Goal: Task Accomplishment & Management: Manage account settings

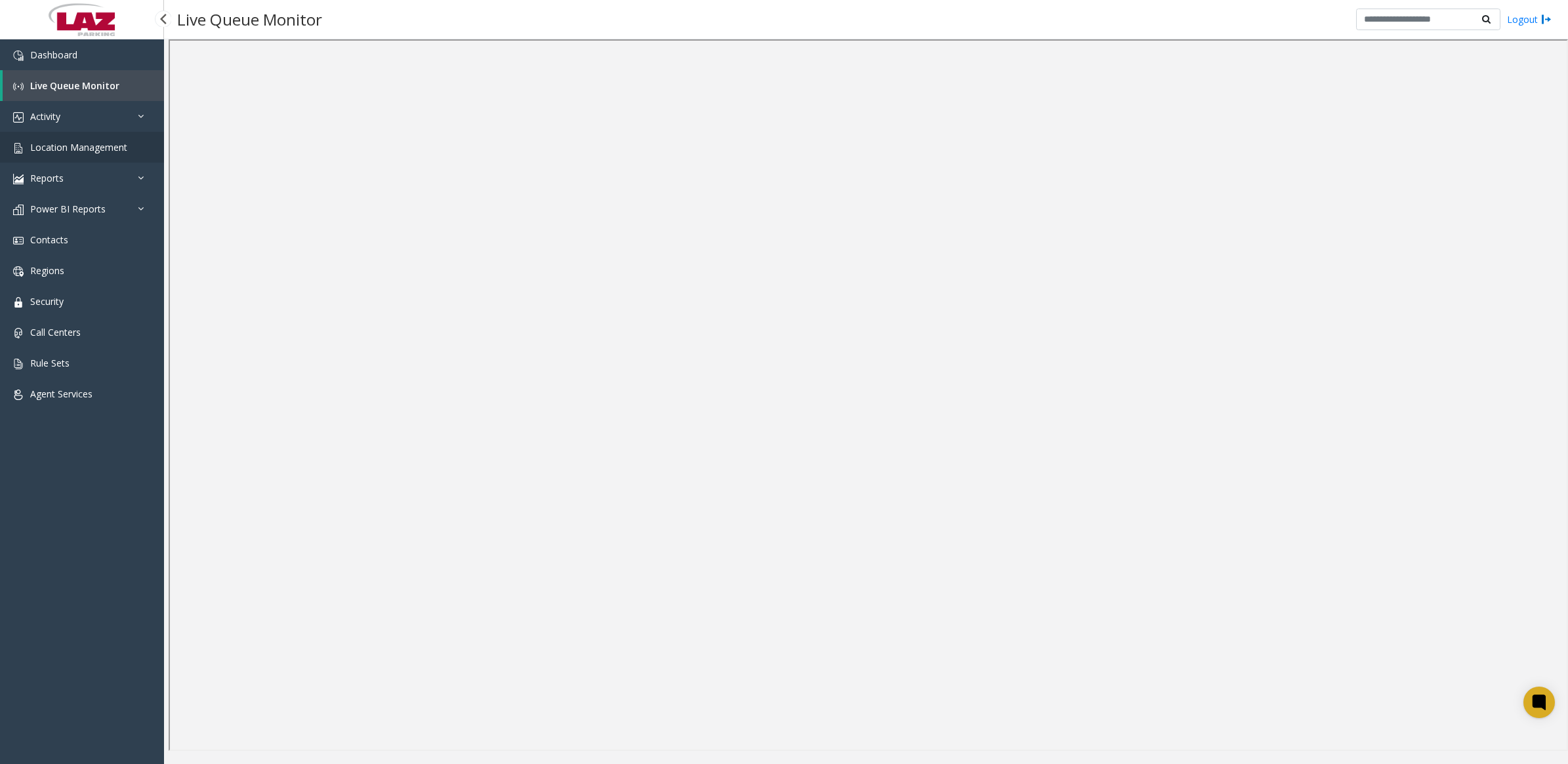
click at [56, 143] on span "Location Management" at bounding box center [78, 147] width 97 height 12
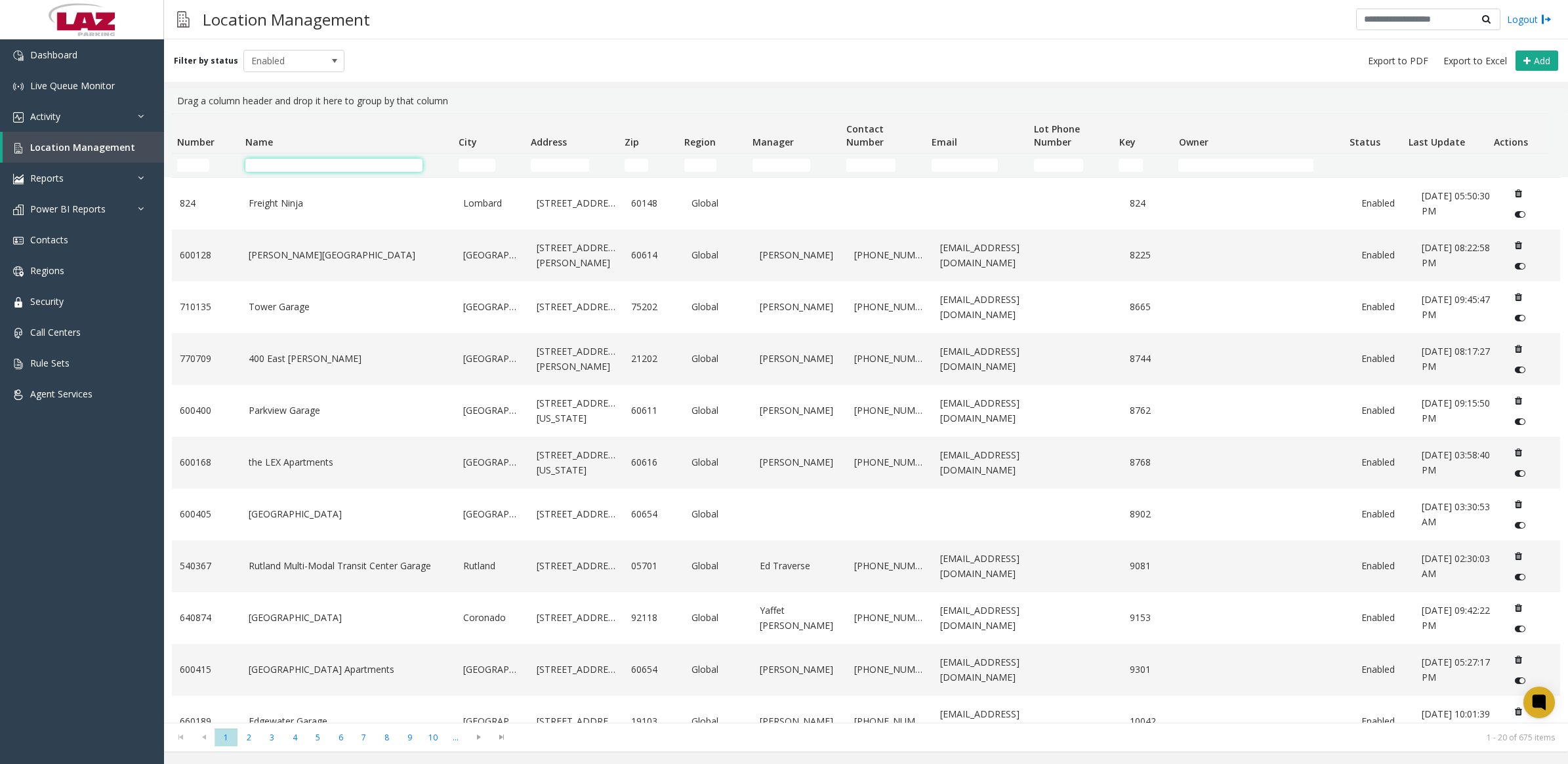
click at [292, 165] on input "Name Filter" at bounding box center [333, 165] width 177 height 13
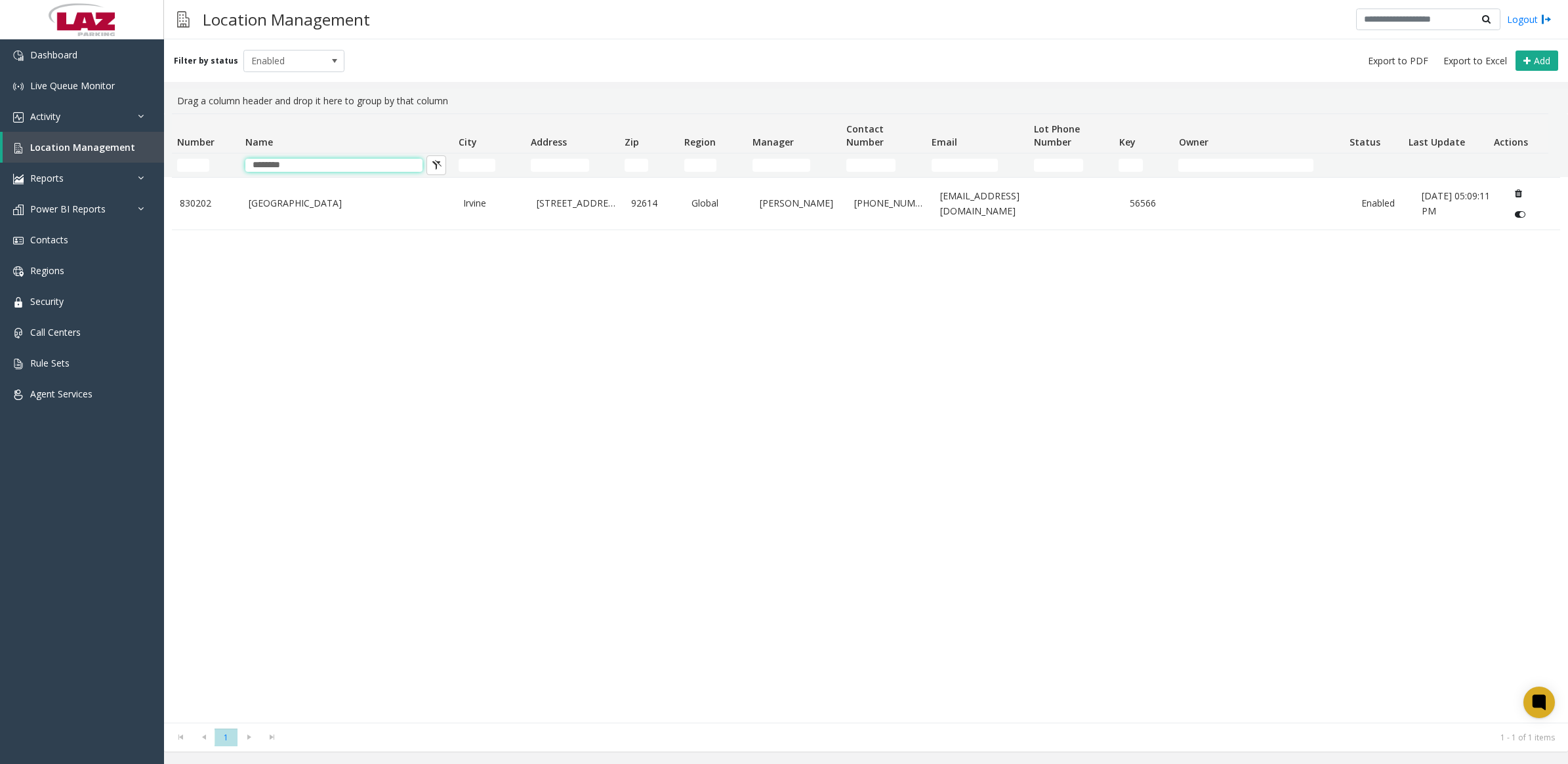
type input "********"
drag, startPoint x: 254, startPoint y: 361, endPoint x: 276, endPoint y: 260, distance: 103.4
click at [257, 345] on div "[GEOGRAPHIC_DATA][STREET_ADDRESS] Global [PERSON_NAME] [PHONE_NUMBER] [EMAIL_AD…" at bounding box center [866, 450] width 1388 height 545
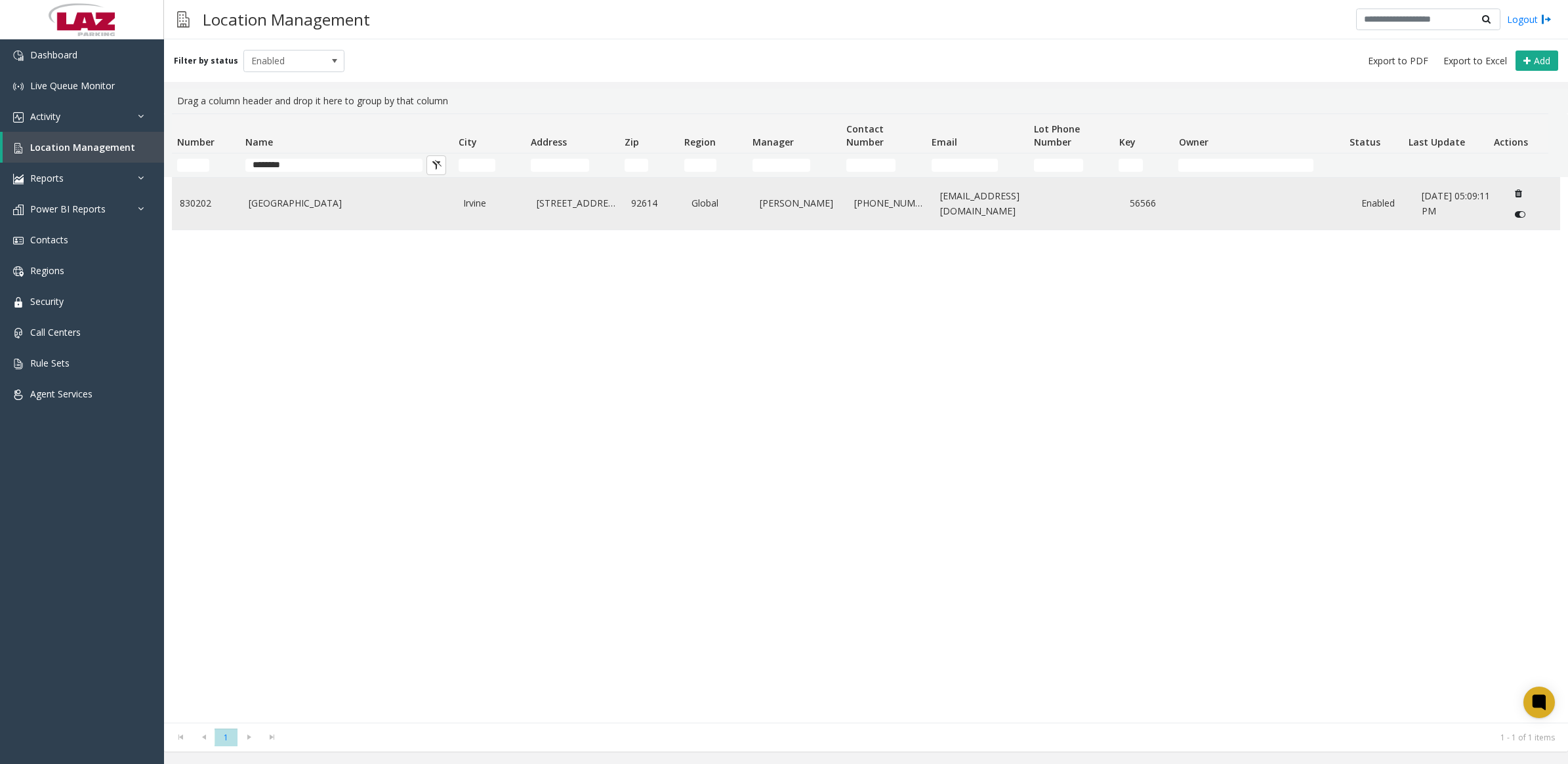
click at [299, 204] on link "[GEOGRAPHIC_DATA]" at bounding box center [348, 203] width 199 height 14
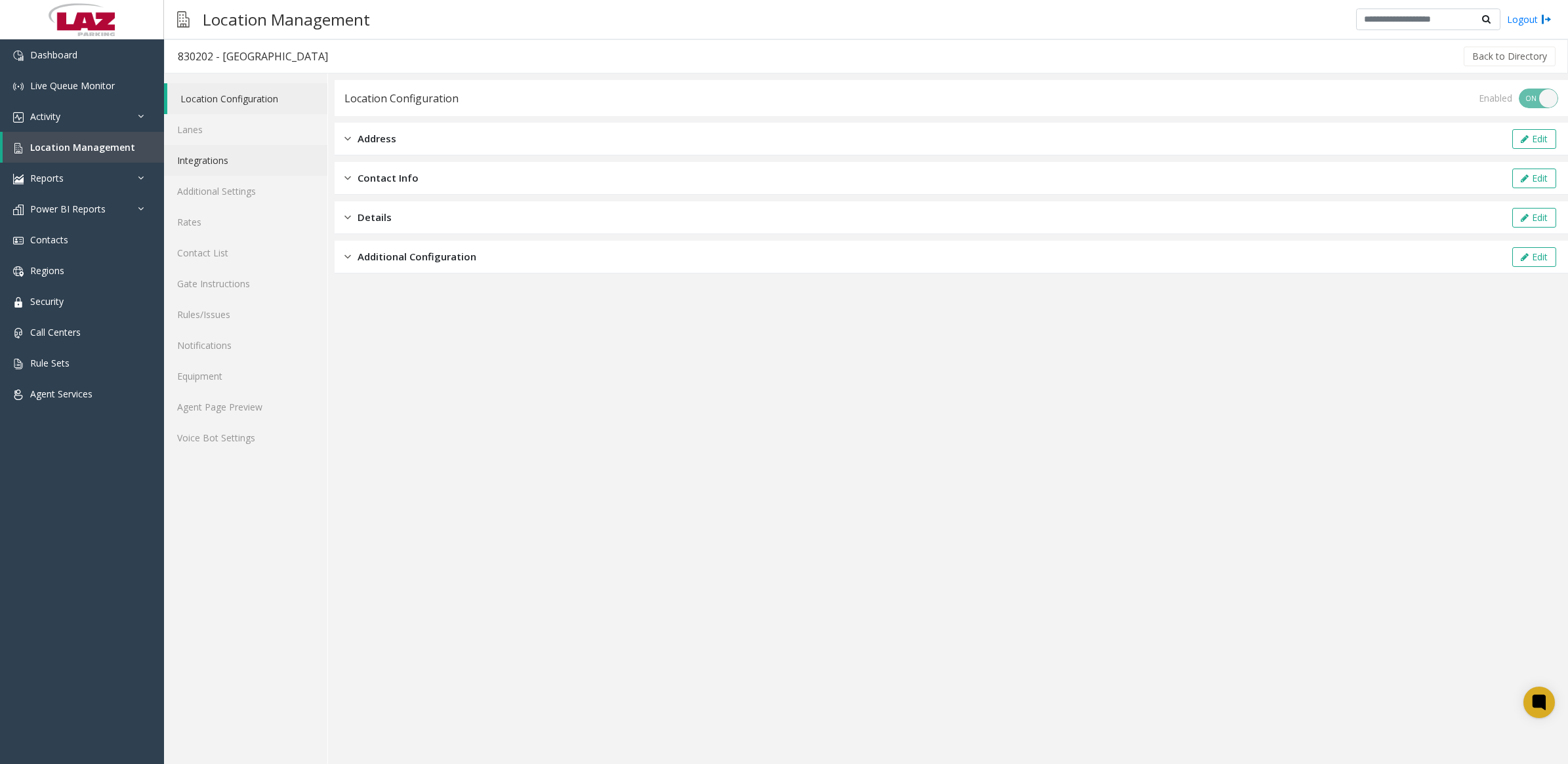
click at [217, 166] on link "Integrations" at bounding box center [245, 160] width 163 height 31
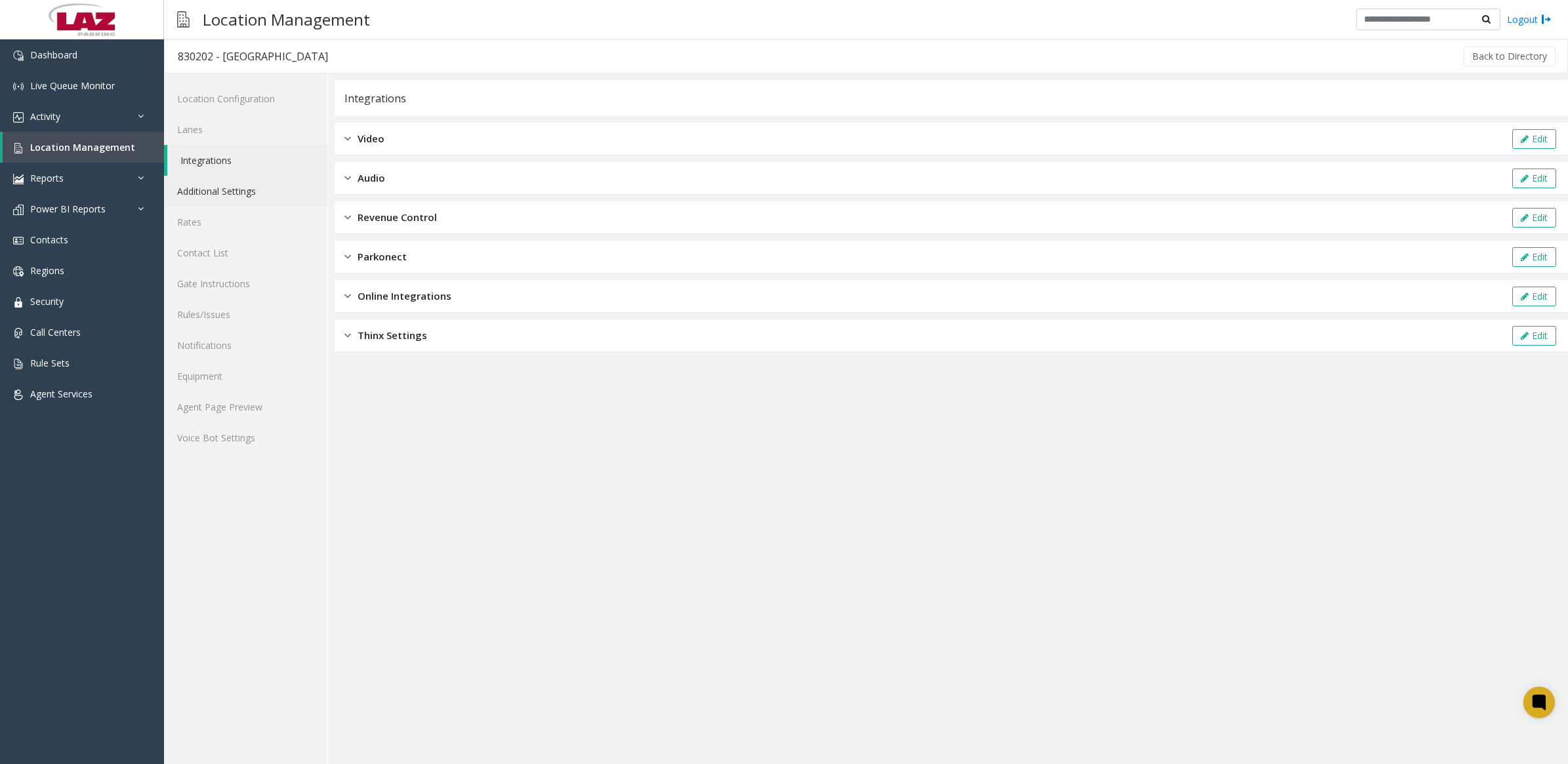
click at [214, 188] on link "Additional Settings" at bounding box center [245, 191] width 163 height 31
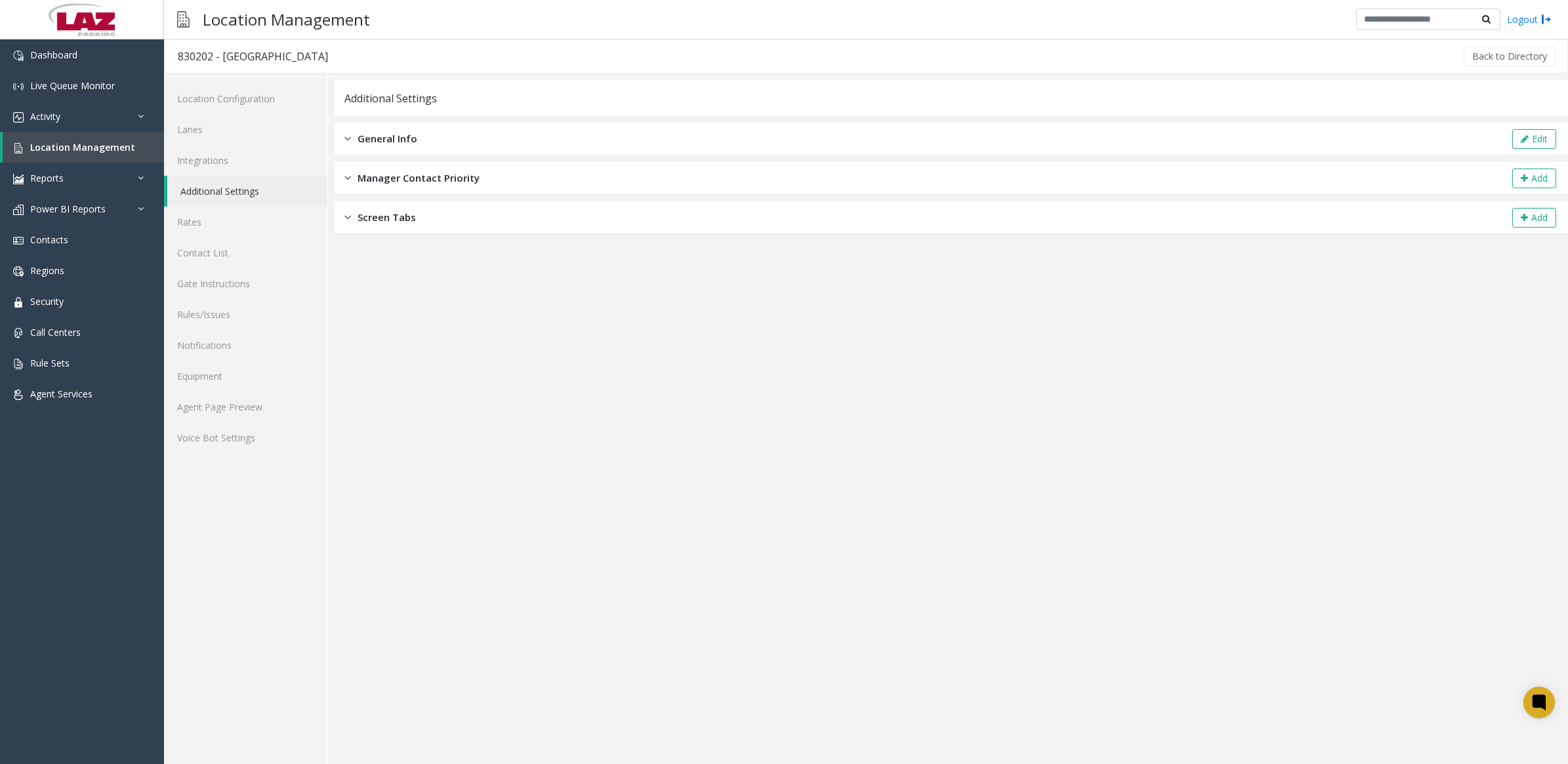
click at [350, 137] on img at bounding box center [348, 138] width 6 height 15
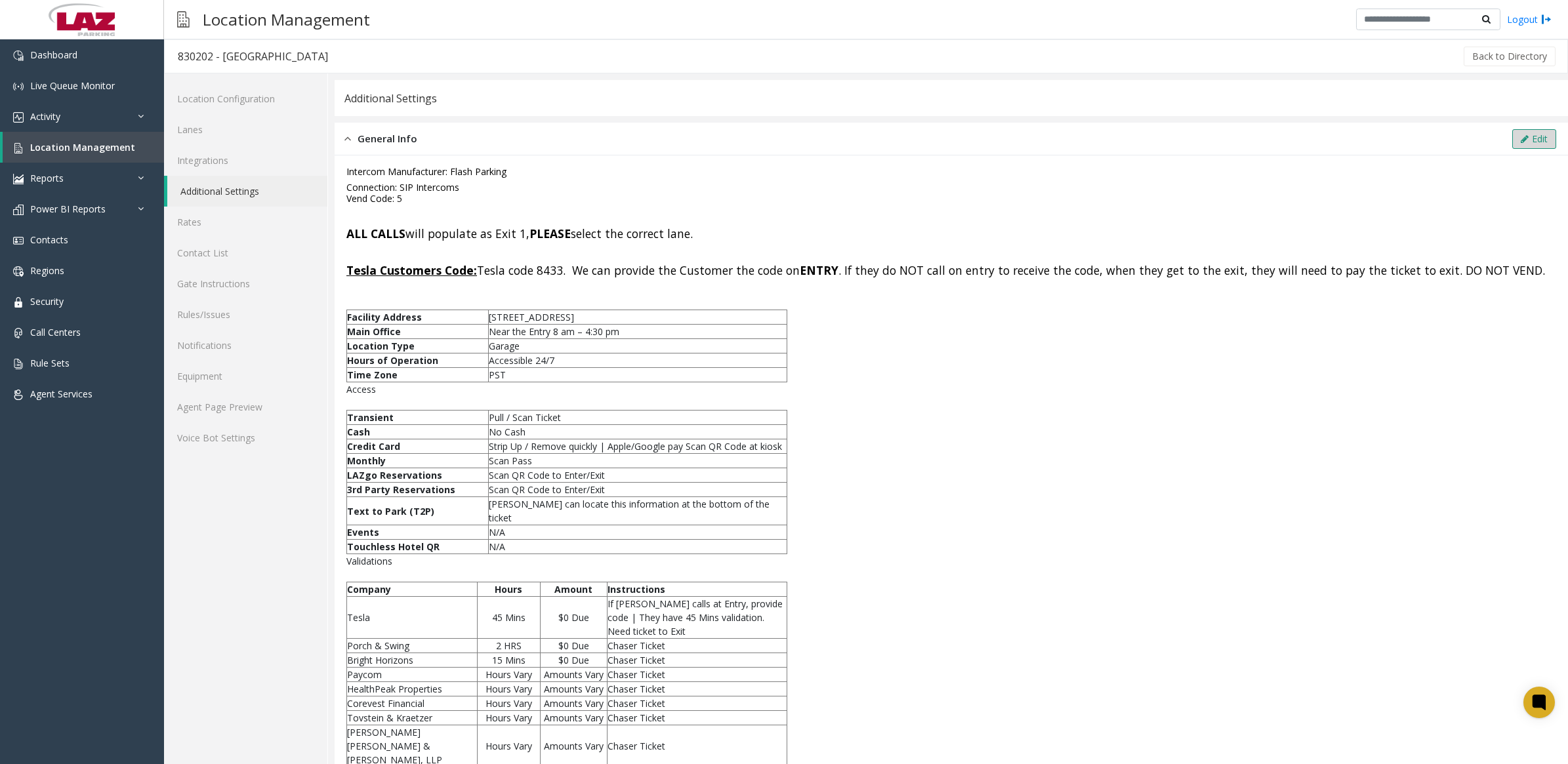
click at [1525, 142] on button "Edit" at bounding box center [1535, 139] width 44 height 20
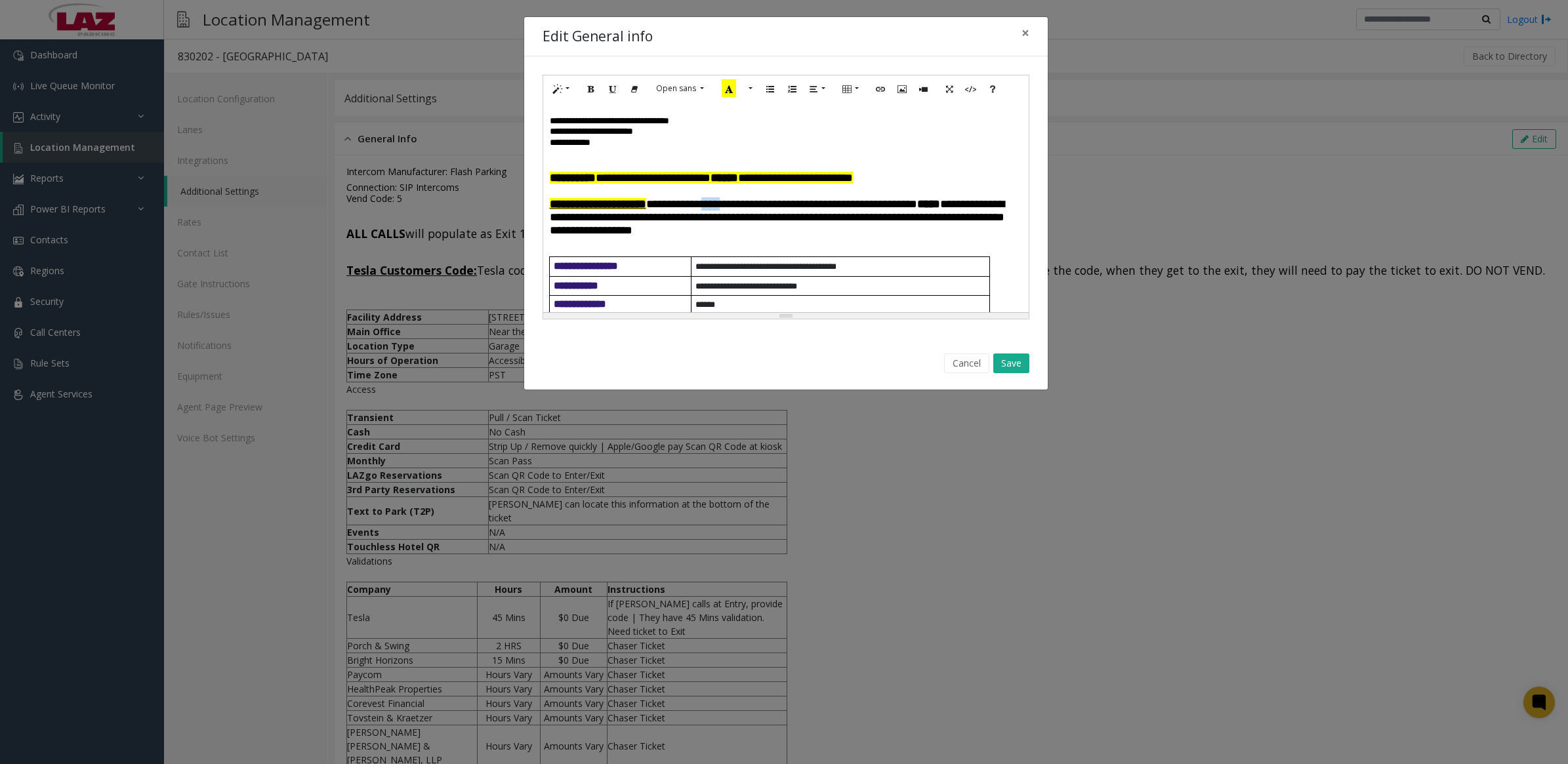
drag, startPoint x: 768, startPoint y: 210, endPoint x: 746, endPoint y: 211, distance: 22.0
click at [746, 211] on font "**********" at bounding box center [777, 216] width 455 height 38
click at [1019, 360] on button "Save" at bounding box center [1011, 363] width 36 height 20
